Goal: Task Accomplishment & Management: Manage account settings

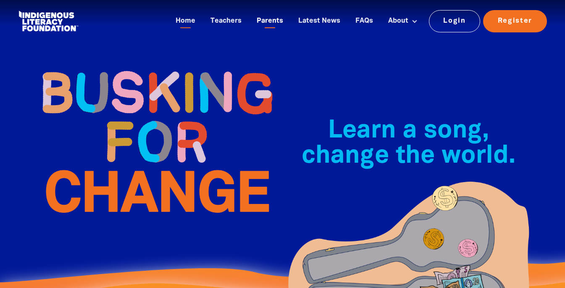
click at [267, 19] on link "Parents" at bounding box center [270, 21] width 37 height 14
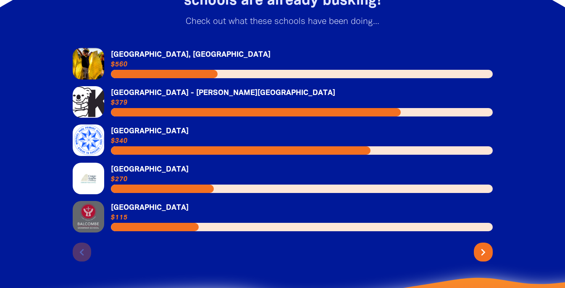
scroll to position [1318, 0]
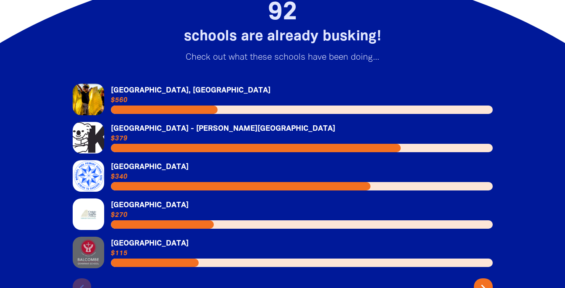
click at [156, 88] on link "Link to [GEOGRAPHIC_DATA], [GEOGRAPHIC_DATA]" at bounding box center [283, 100] width 420 height 32
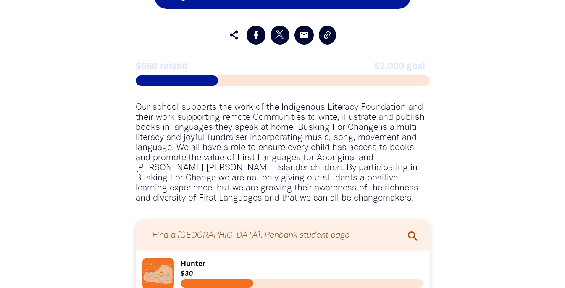
scroll to position [522, 0]
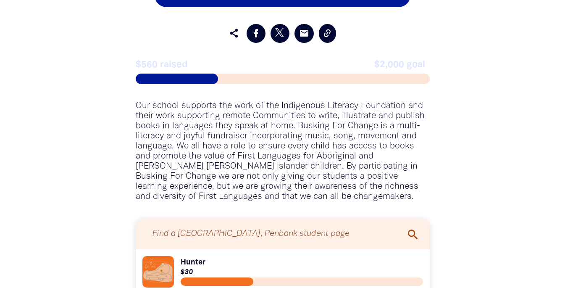
click at [375, 140] on p "Our school supports the work of the Indigenous Literacy Foundation and their wo…" at bounding box center [283, 151] width 294 height 101
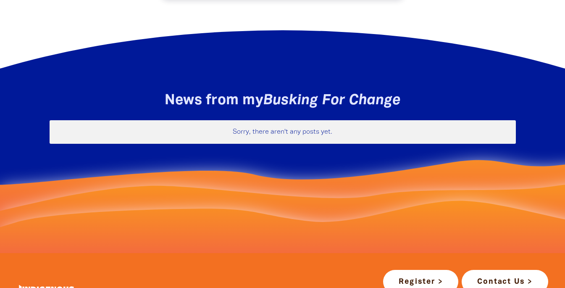
scroll to position [1166, 0]
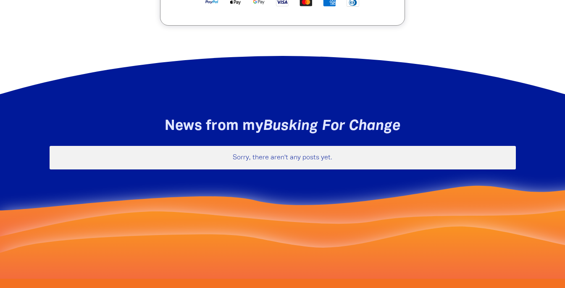
click at [291, 146] on div "Sorry, there aren't any posts yet." at bounding box center [283, 158] width 466 height 24
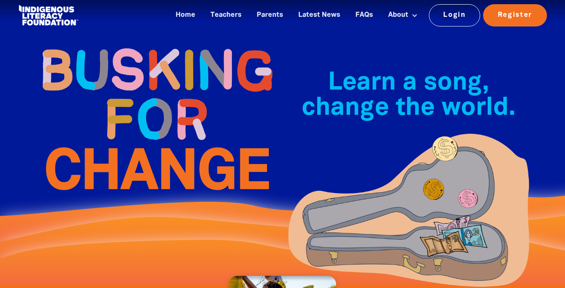
scroll to position [0, 0]
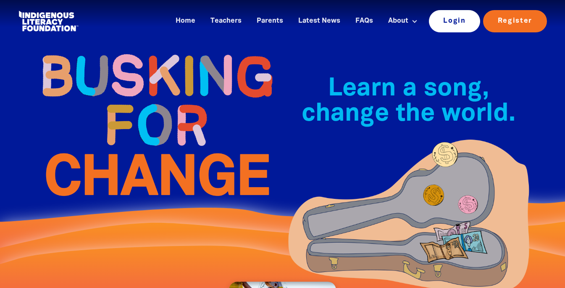
click at [446, 20] on link "Login" at bounding box center [455, 21] width 52 height 22
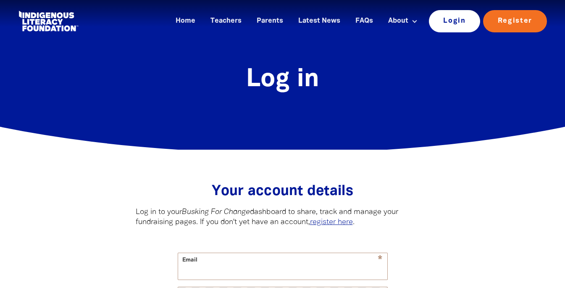
click at [452, 22] on link "Login" at bounding box center [455, 21] width 52 height 22
click at [282, 260] on input "Email" at bounding box center [282, 266] width 209 height 26
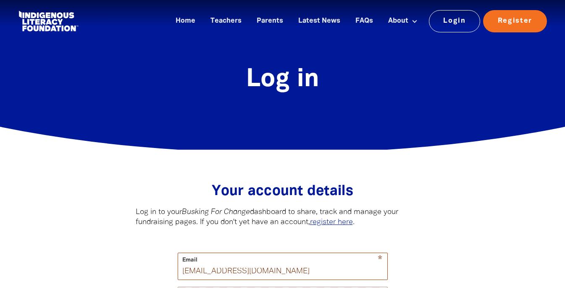
type input "[EMAIL_ADDRESS][DOMAIN_NAME]"
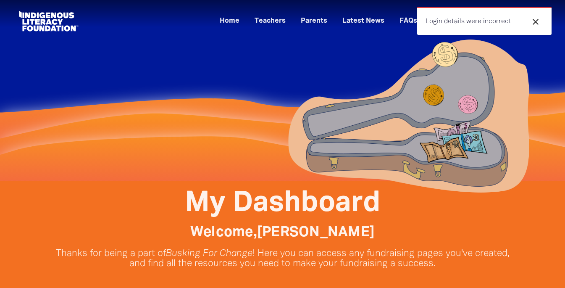
scroll to position [7, 0]
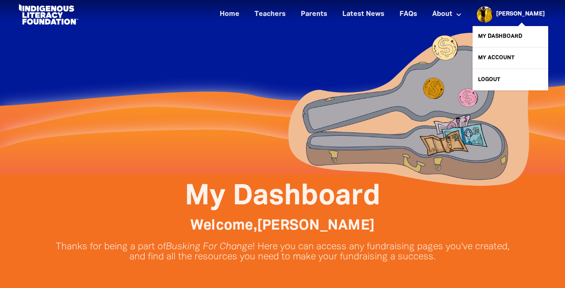
click at [529, 13] on link "[PERSON_NAME]" at bounding box center [520, 14] width 49 height 6
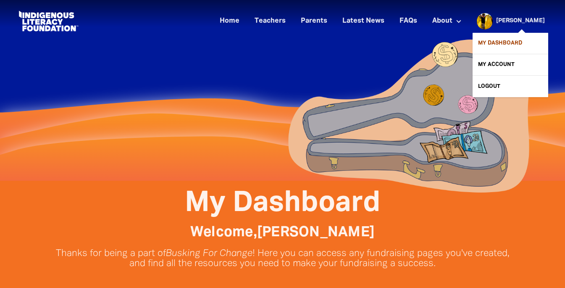
click at [498, 39] on link "My Dashboard" at bounding box center [511, 43] width 76 height 21
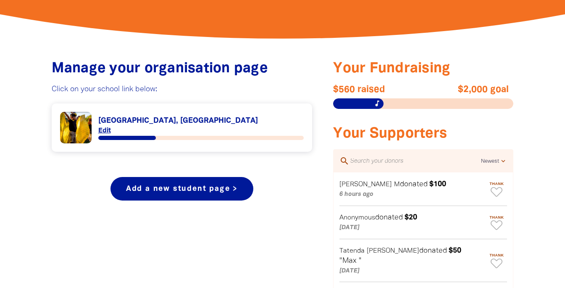
scroll to position [420, 0]
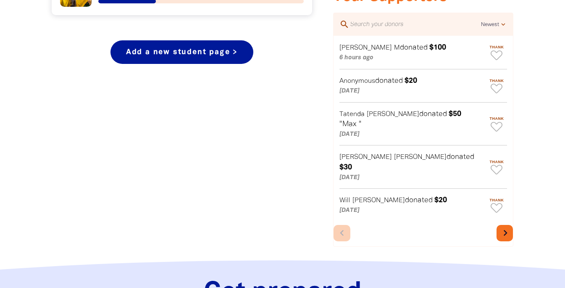
click at [507, 227] on icon "chevron_right" at bounding box center [506, 233] width 12 height 12
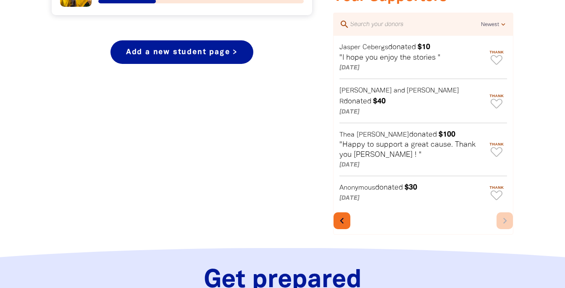
click at [506, 219] on div "chevron_left chevron_right" at bounding box center [423, 221] width 179 height 25
click at [503, 209] on div "chevron_left chevron_right" at bounding box center [423, 221] width 179 height 25
click at [343, 215] on icon "chevron_left" at bounding box center [342, 221] width 12 height 12
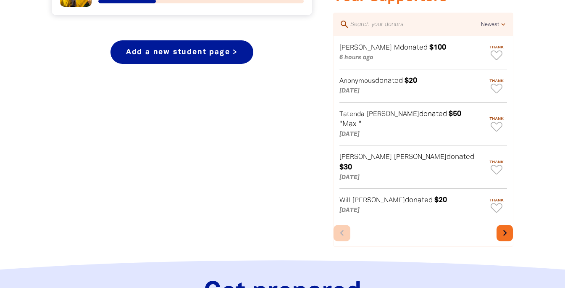
click at [341, 224] on div "chevron_left chevron_right" at bounding box center [423, 234] width 179 height 25
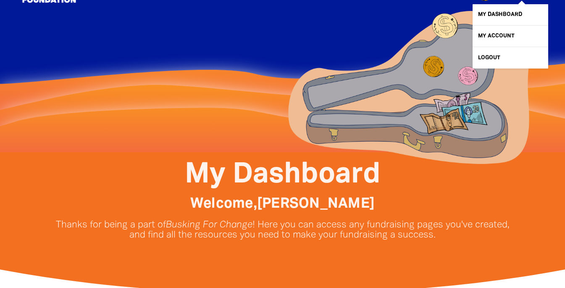
scroll to position [0, 0]
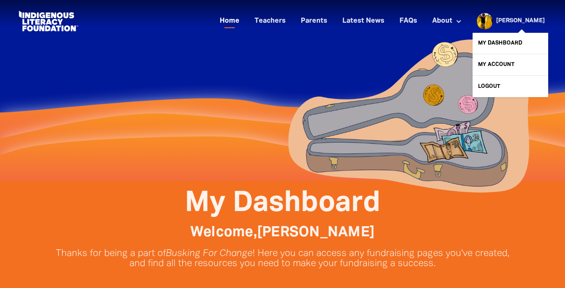
click at [245, 23] on link "Home" at bounding box center [230, 21] width 30 height 14
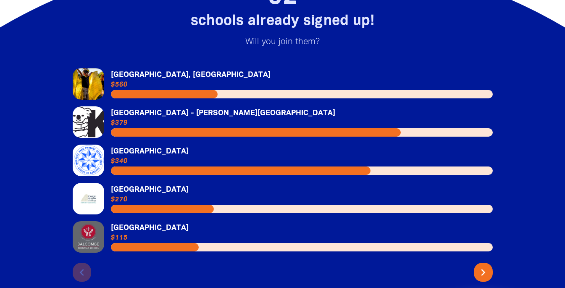
scroll to position [1805, 0]
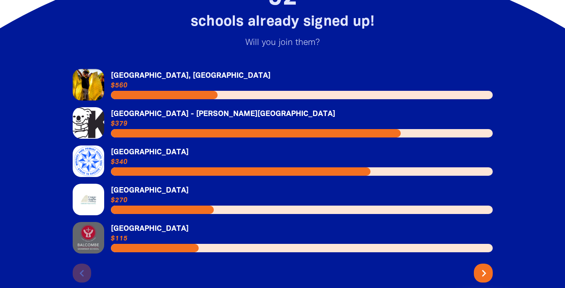
click at [484, 266] on icon "chevron_right" at bounding box center [483, 272] width 13 height 13
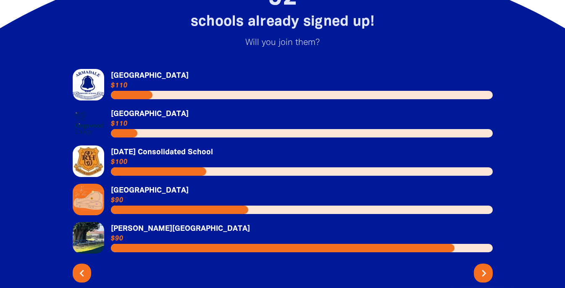
click at [484, 266] on icon "chevron_right" at bounding box center [483, 272] width 13 height 13
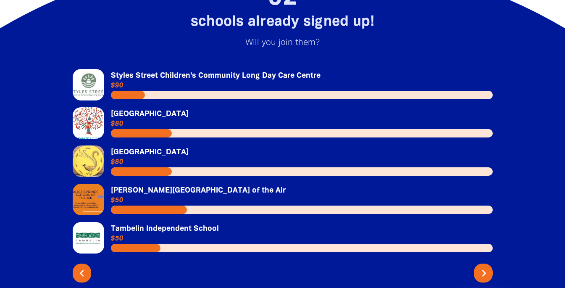
click at [484, 266] on icon "chevron_right" at bounding box center [483, 272] width 13 height 13
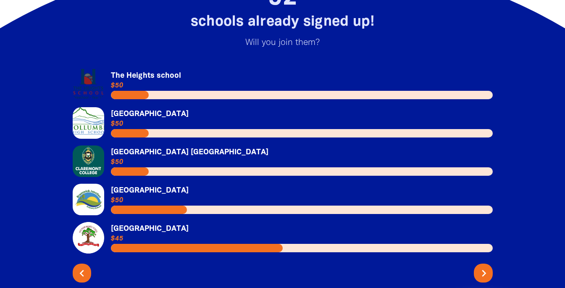
click at [484, 266] on icon "chevron_right" at bounding box center [483, 272] width 13 height 13
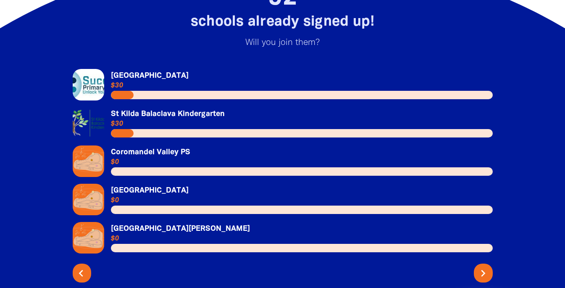
click at [84, 266] on icon "chevron_left" at bounding box center [80, 272] width 13 height 13
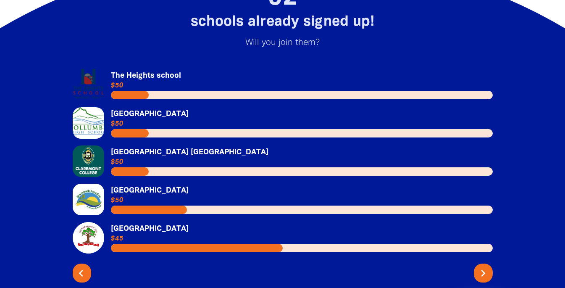
click at [84, 266] on icon "chevron_left" at bounding box center [80, 272] width 13 height 13
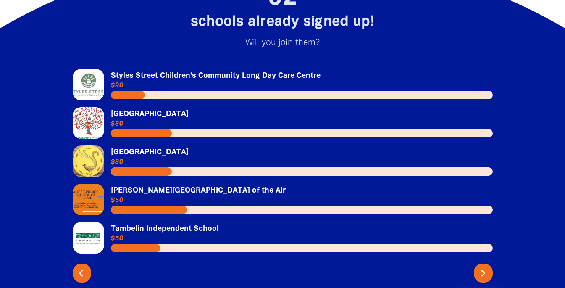
click at [84, 266] on icon "chevron_left" at bounding box center [80, 272] width 13 height 13
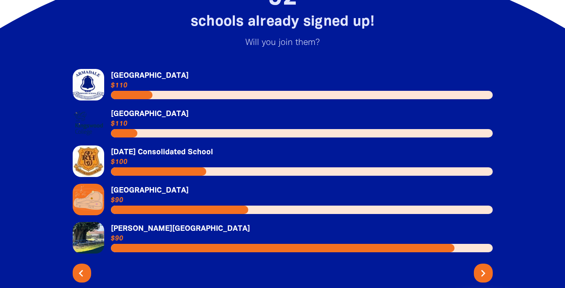
click at [84, 266] on icon "chevron_left" at bounding box center [80, 272] width 13 height 13
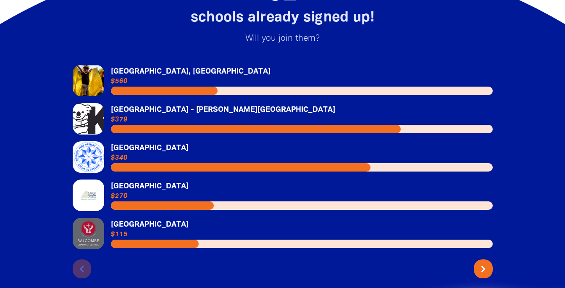
scroll to position [1808, 0]
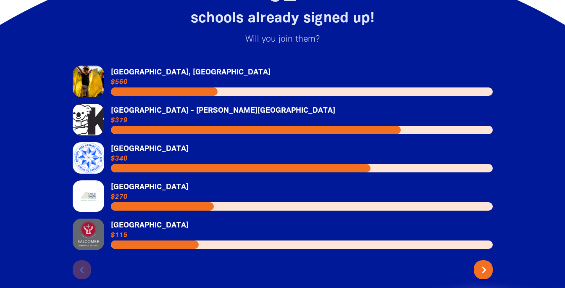
click at [484, 263] on icon "chevron_right" at bounding box center [483, 269] width 13 height 13
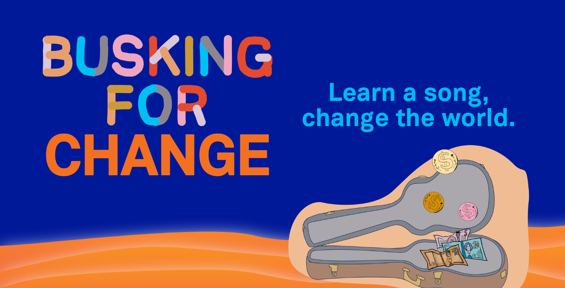
scroll to position [0, 0]
